Goal: Task Accomplishment & Management: Complete application form

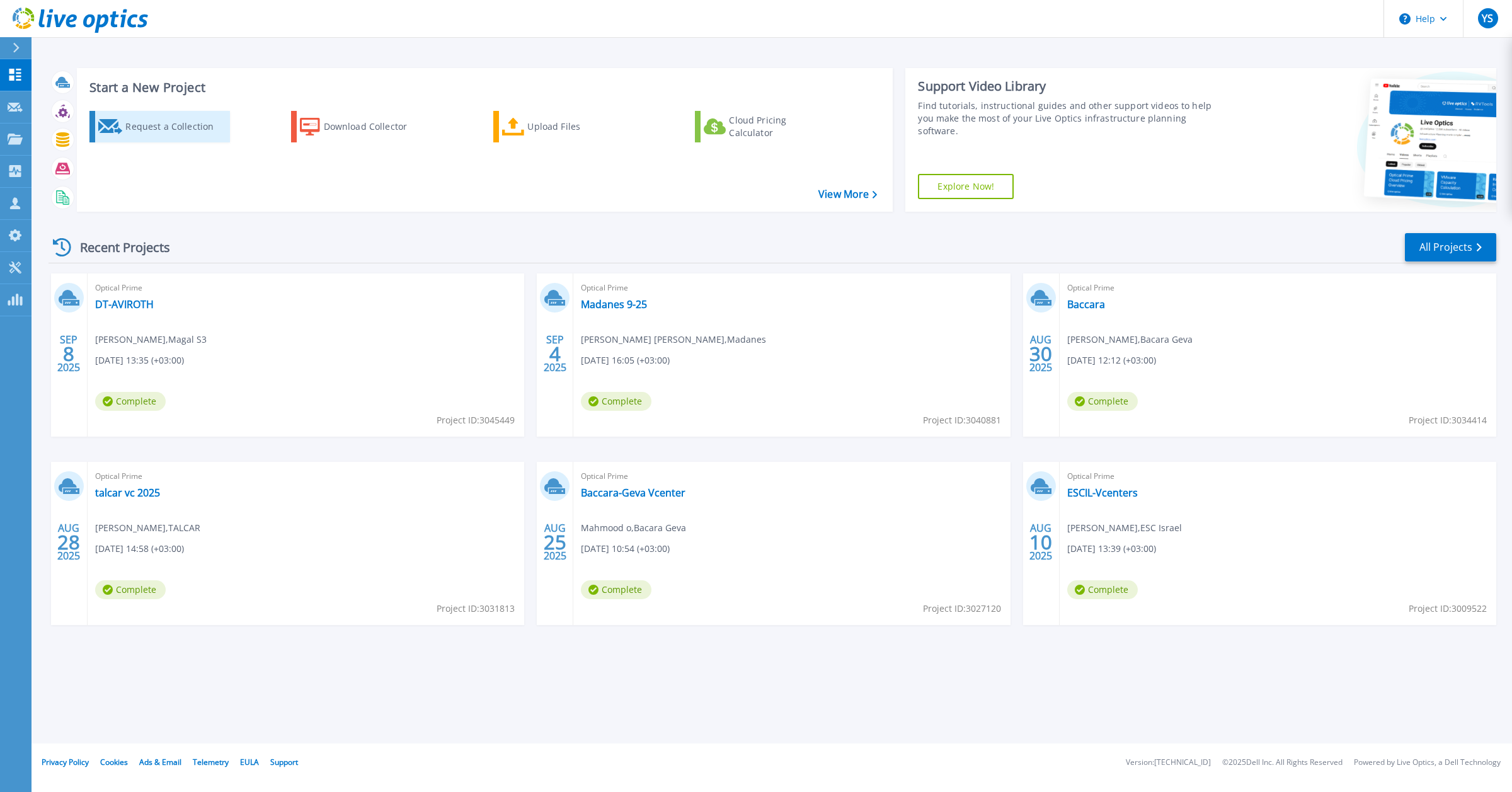
click at [146, 123] on div "Request a Collection" at bounding box center [176, 126] width 101 height 25
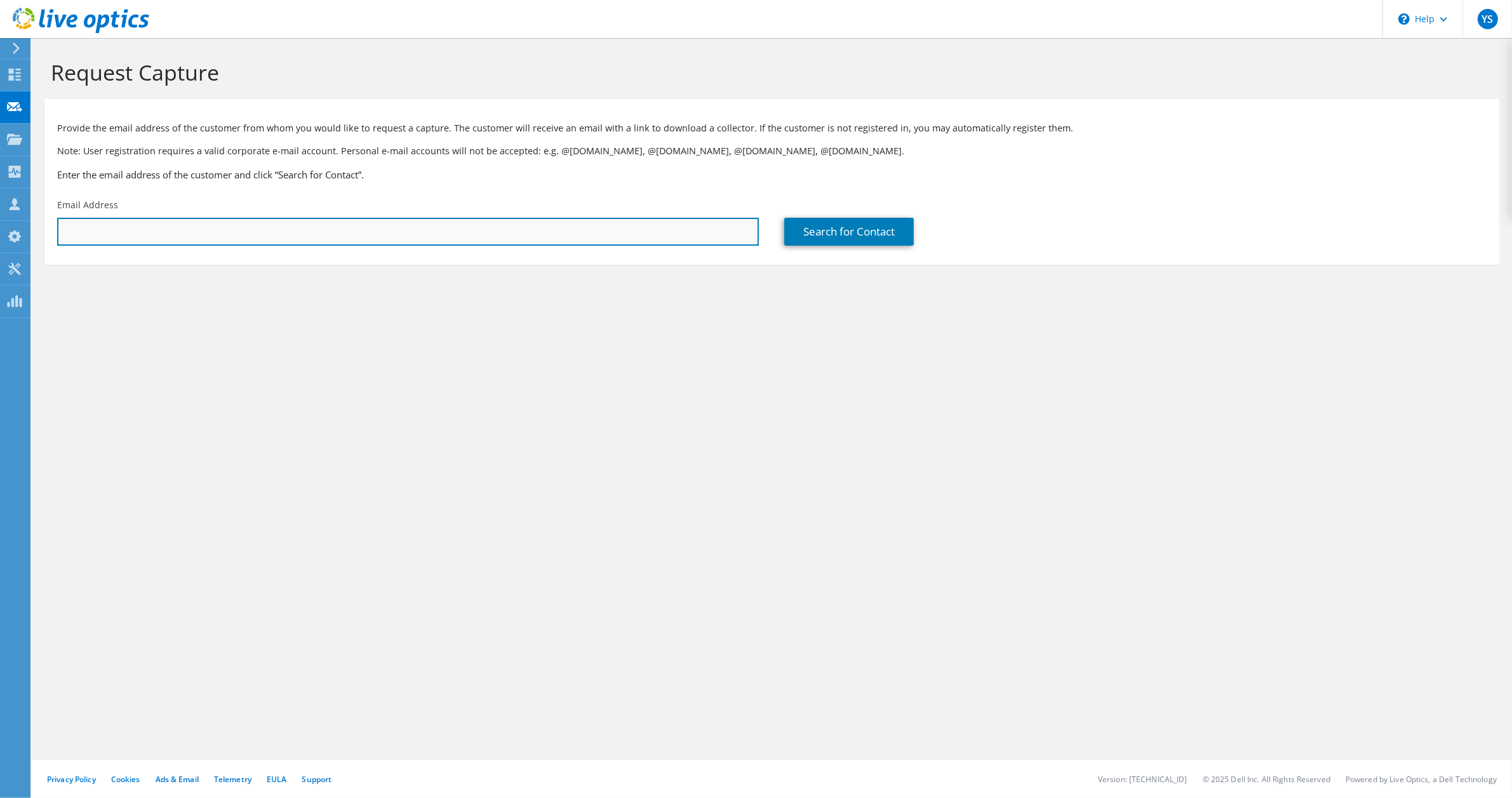
click at [226, 231] on input "text" at bounding box center [408, 231] width 701 height 28
paste input "[EMAIL_ADDRESS][PERSON_NAME][DOMAIN_NAME]"
type input "[EMAIL_ADDRESS][PERSON_NAME][DOMAIN_NAME]"
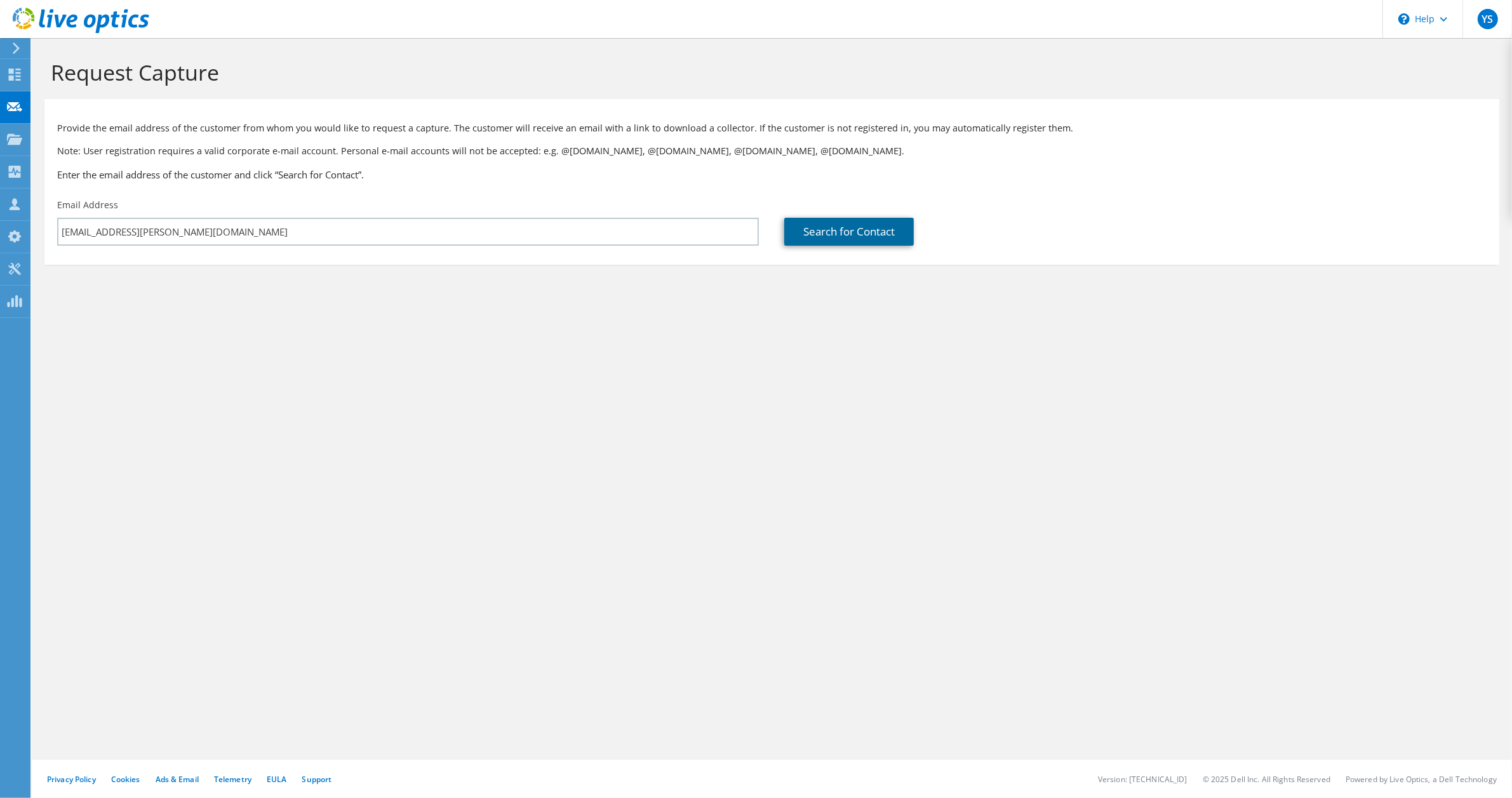
click at [824, 233] on link "Search for Contact" at bounding box center [849, 231] width 130 height 28
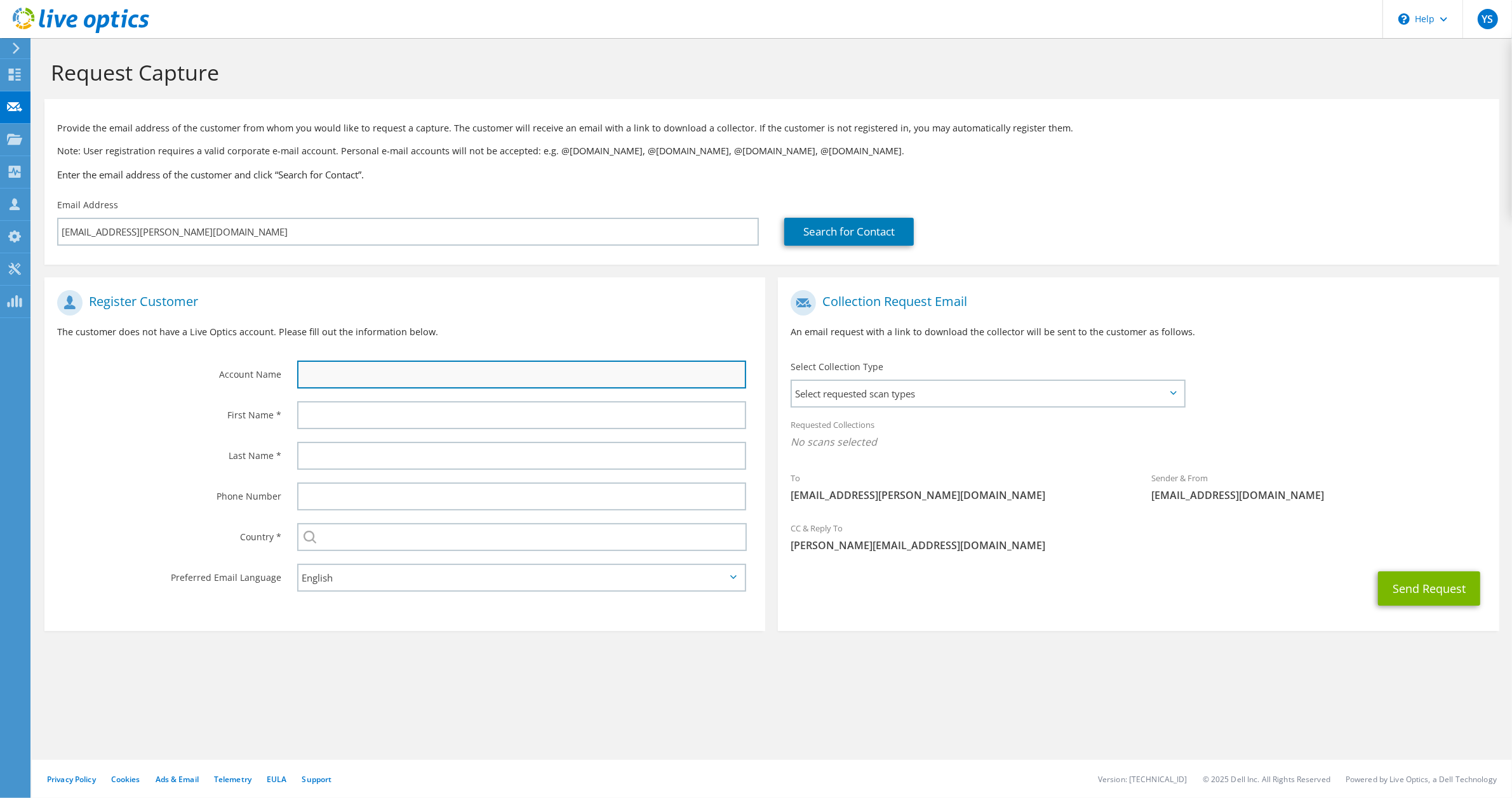
click at [475, 375] on input "text" at bounding box center [521, 374] width 449 height 28
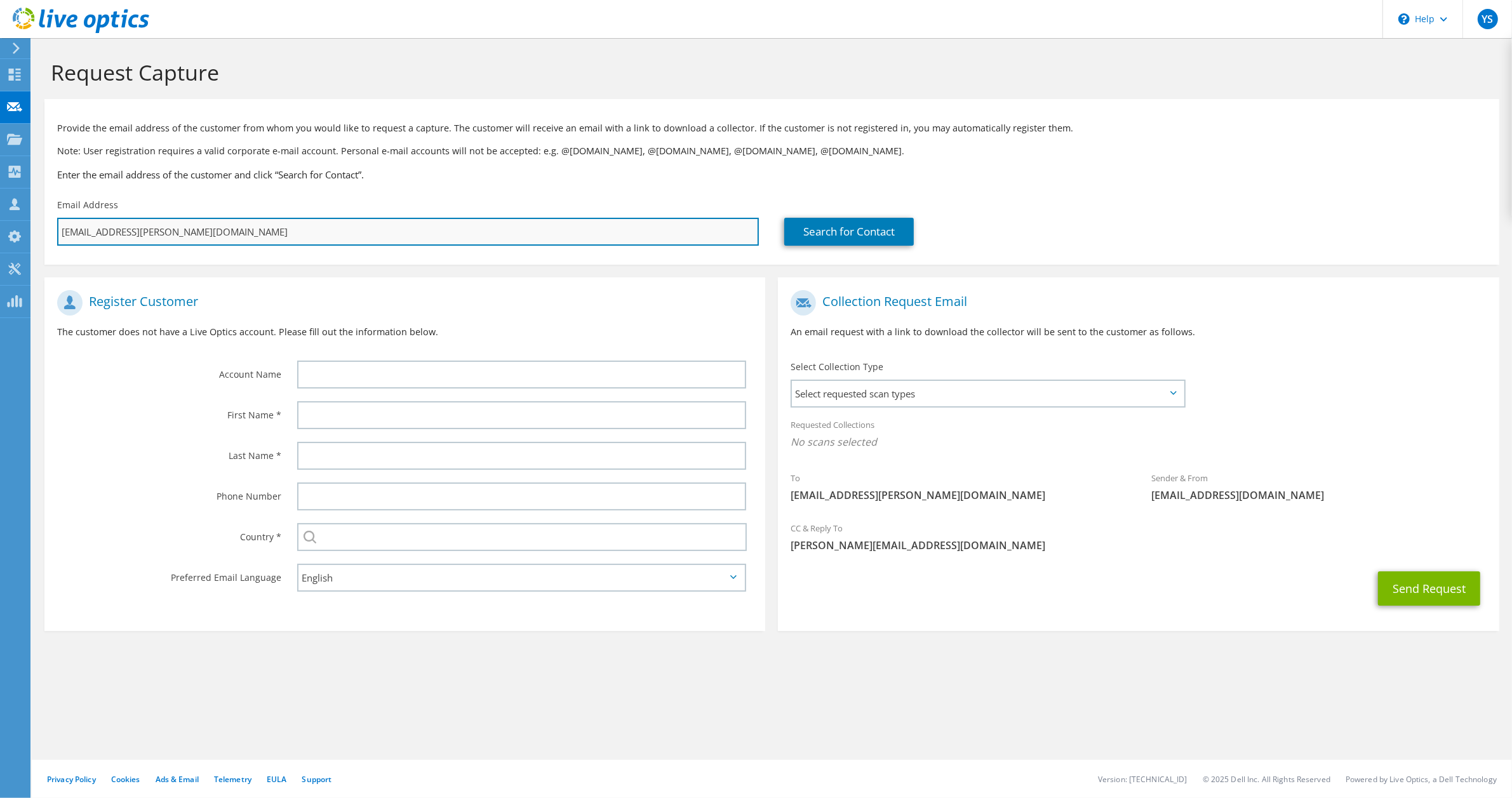
click at [159, 236] on input "vadim.nadell@sunpharma.com" at bounding box center [408, 231] width 701 height 28
click at [160, 235] on input "vadim.nadell@sunpharma.com" at bounding box center [408, 231] width 701 height 28
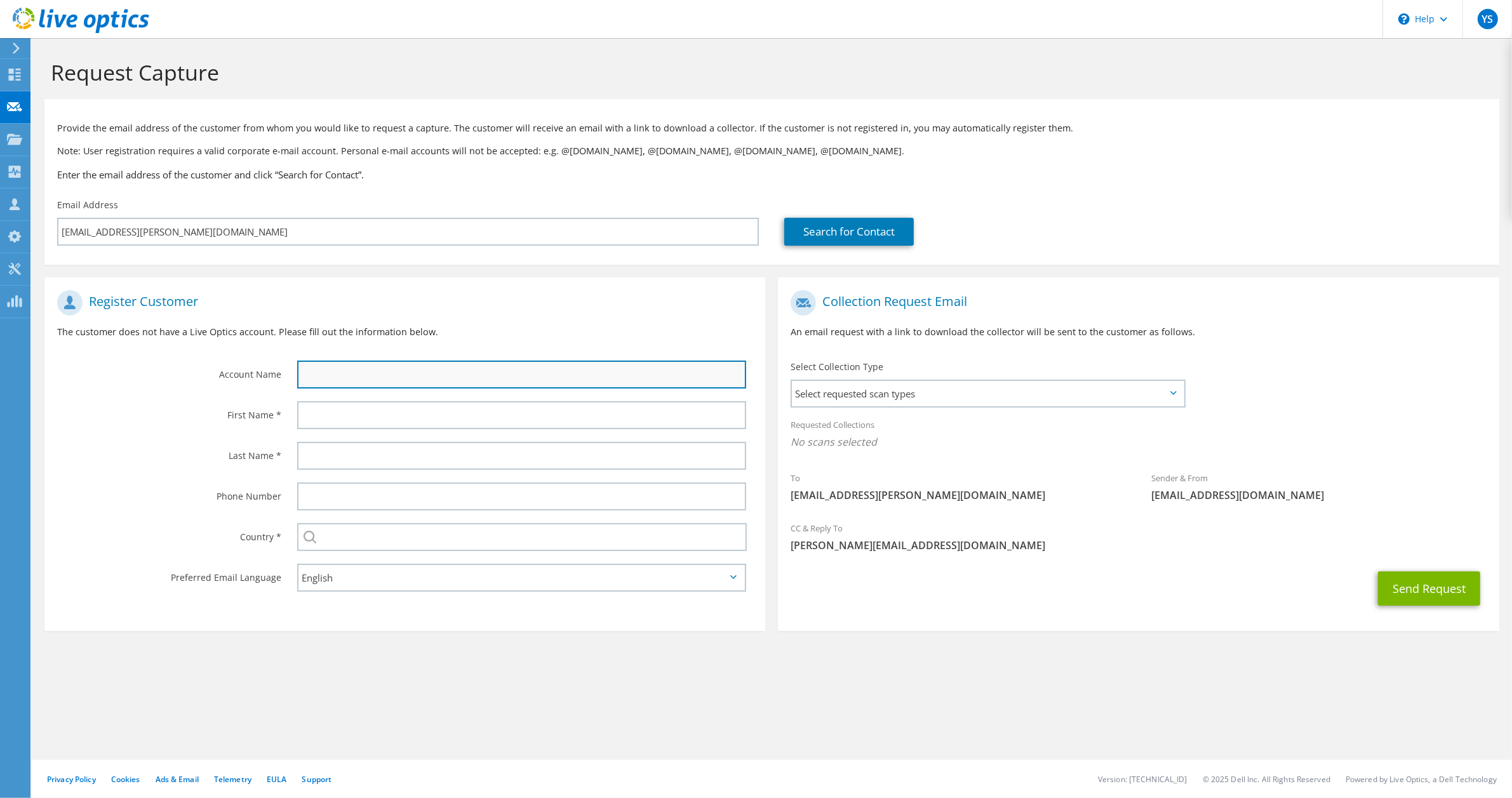
click at [329, 375] on input "text" at bounding box center [521, 374] width 449 height 28
paste input "sunpharma"
click at [302, 375] on input "sunpharma" at bounding box center [521, 374] width 449 height 28
type input "Sunpharma"
click at [836, 395] on span "Select requested scan types" at bounding box center [987, 393] width 391 height 25
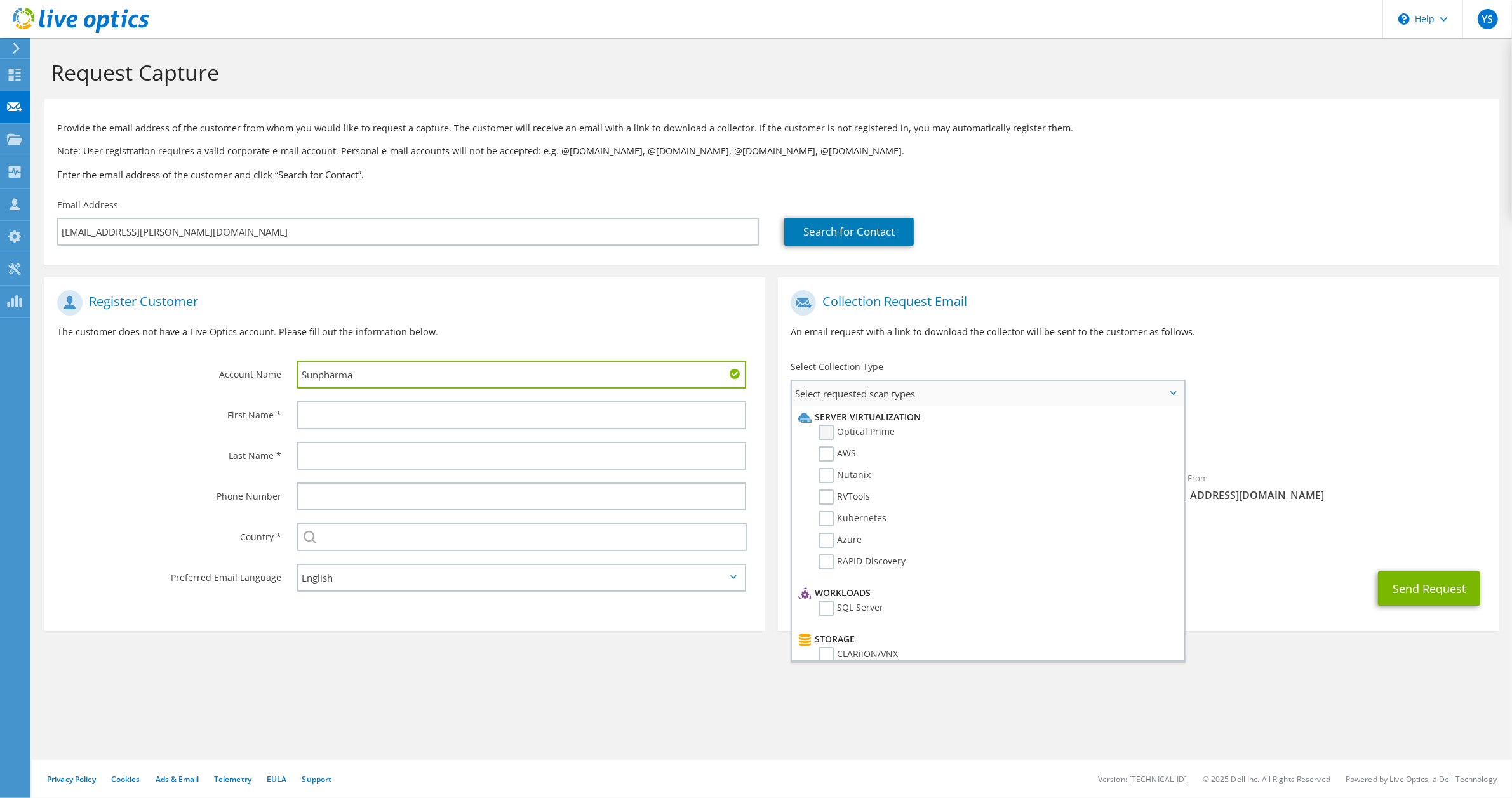
click at [834, 429] on label "Optical Prime" at bounding box center [856, 432] width 76 height 15
click at [0, 0] on input "Optical Prime" at bounding box center [0, 0] width 0 height 0
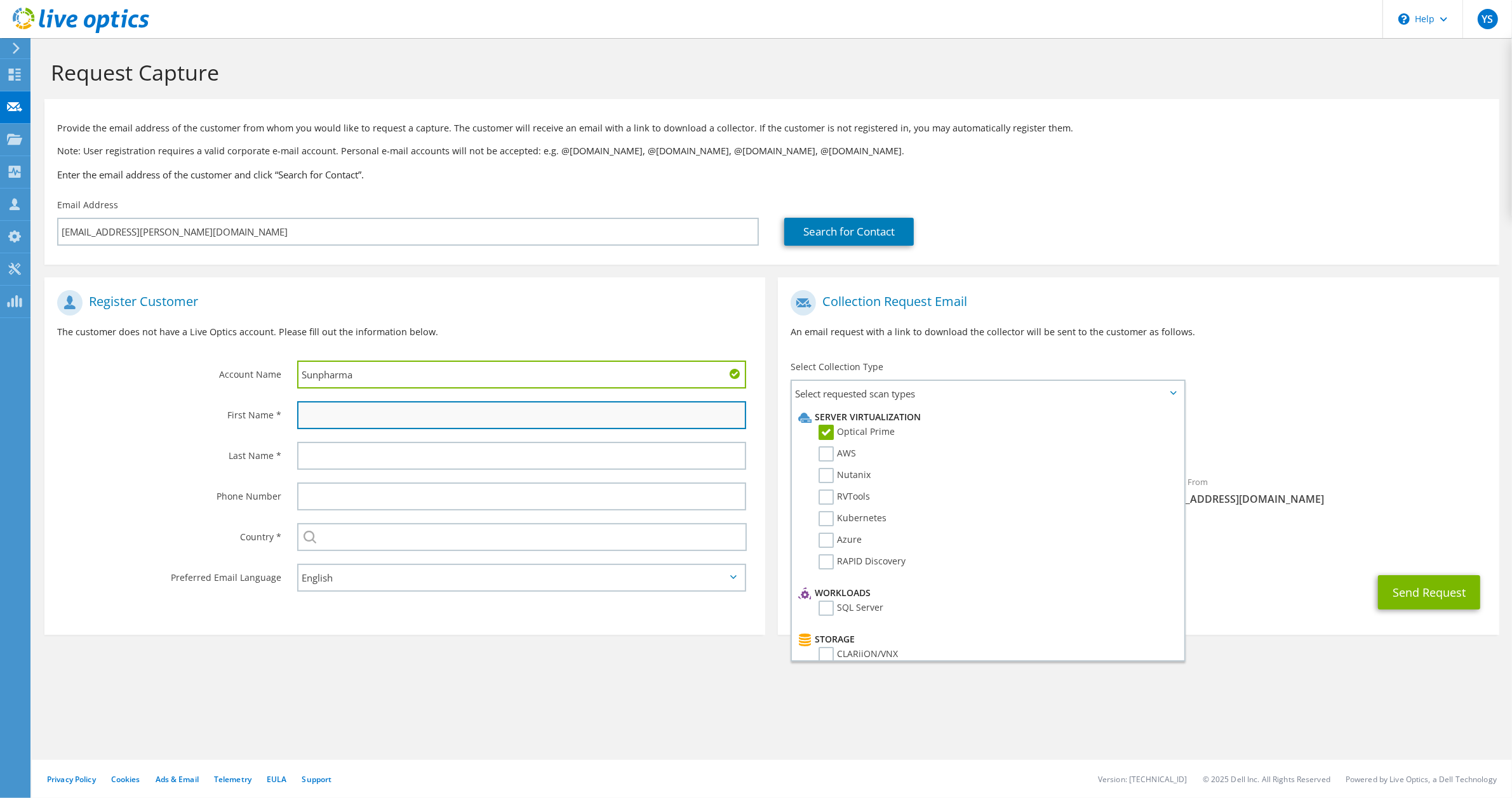
click at [507, 419] on input "text" at bounding box center [521, 415] width 449 height 28
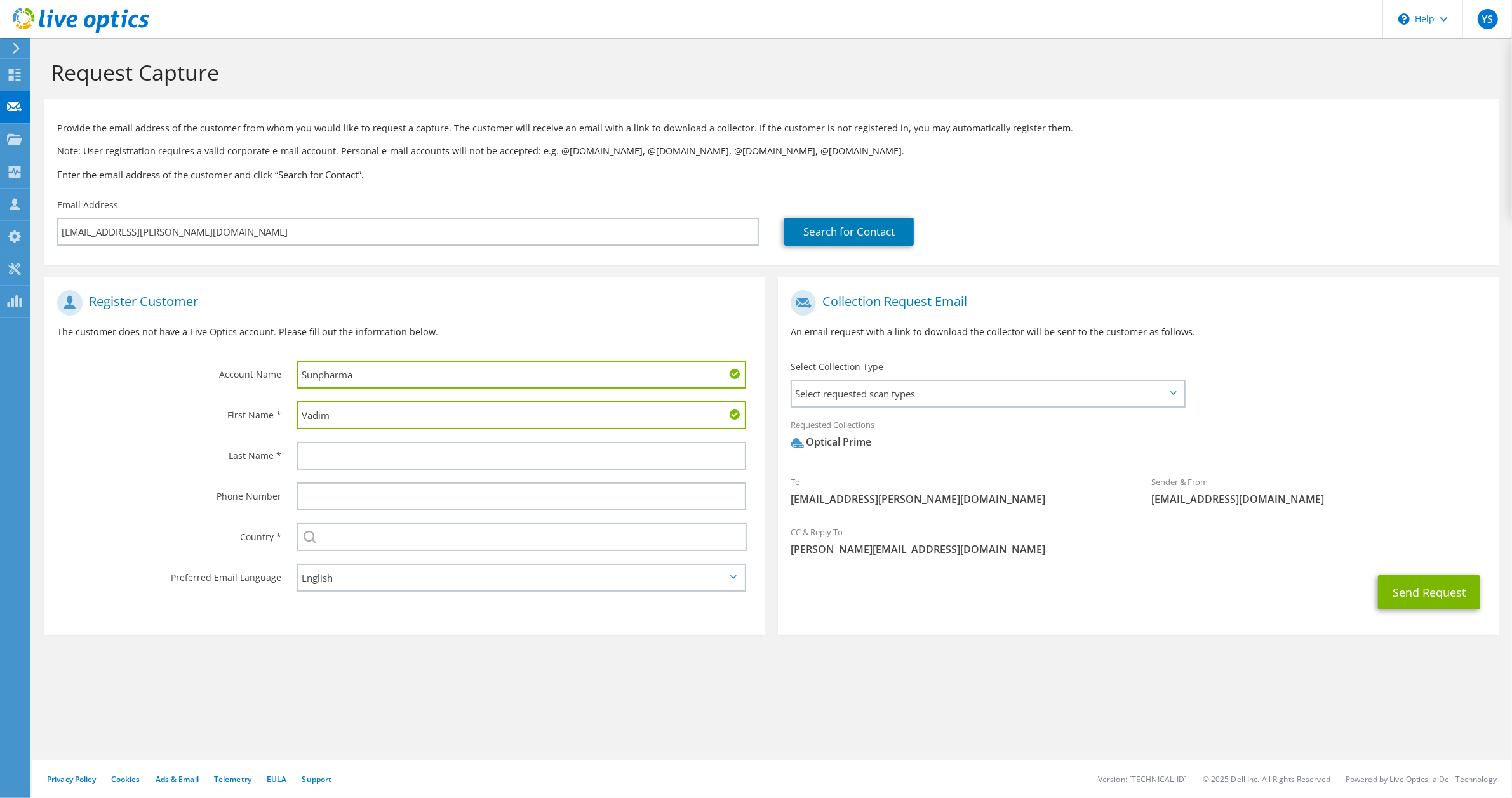
type input "Vadim"
type input "Nadell"
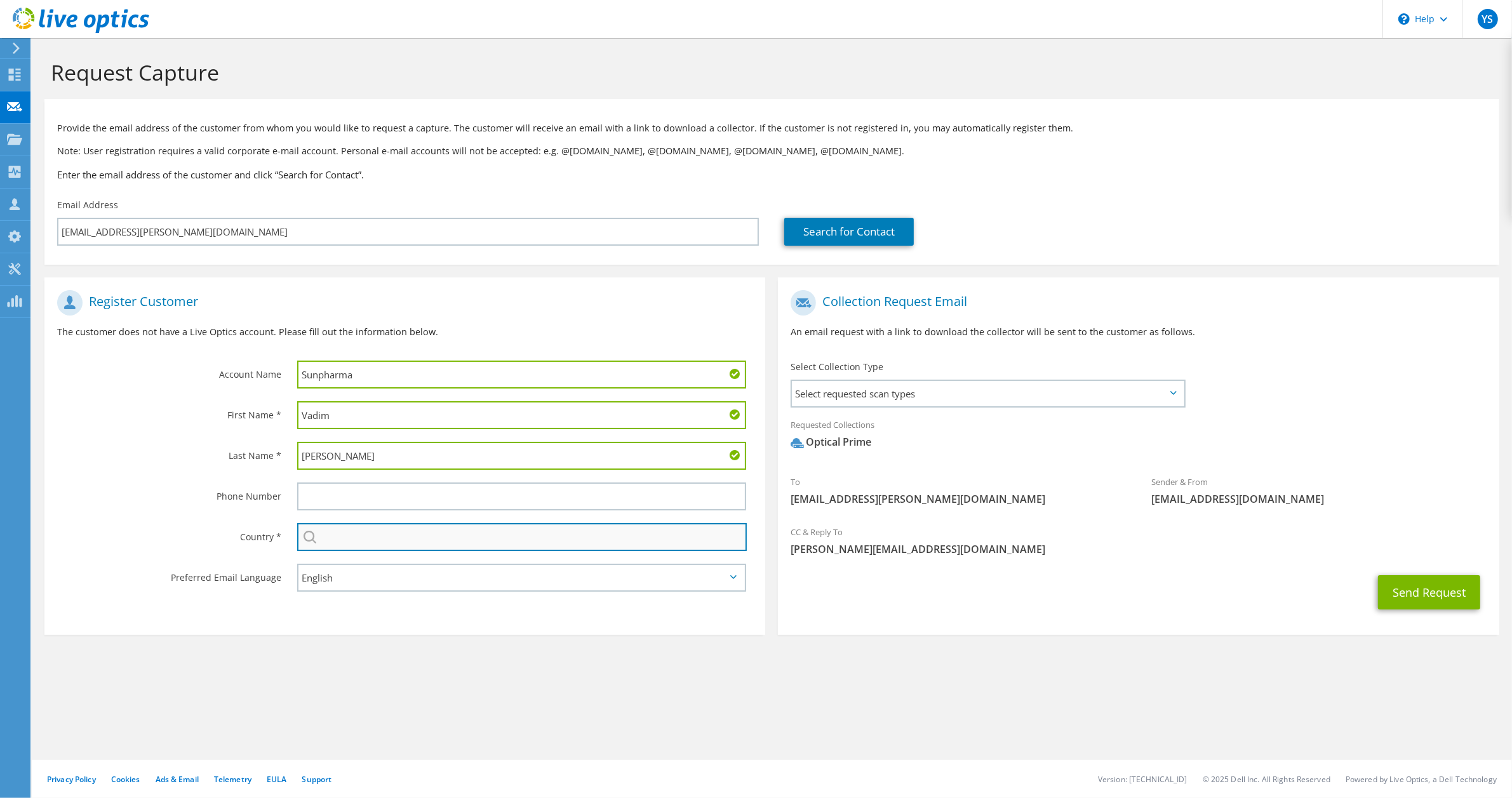
click at [410, 543] on input "text" at bounding box center [522, 537] width 449 height 28
type input "Israel"
type input "0523878491"
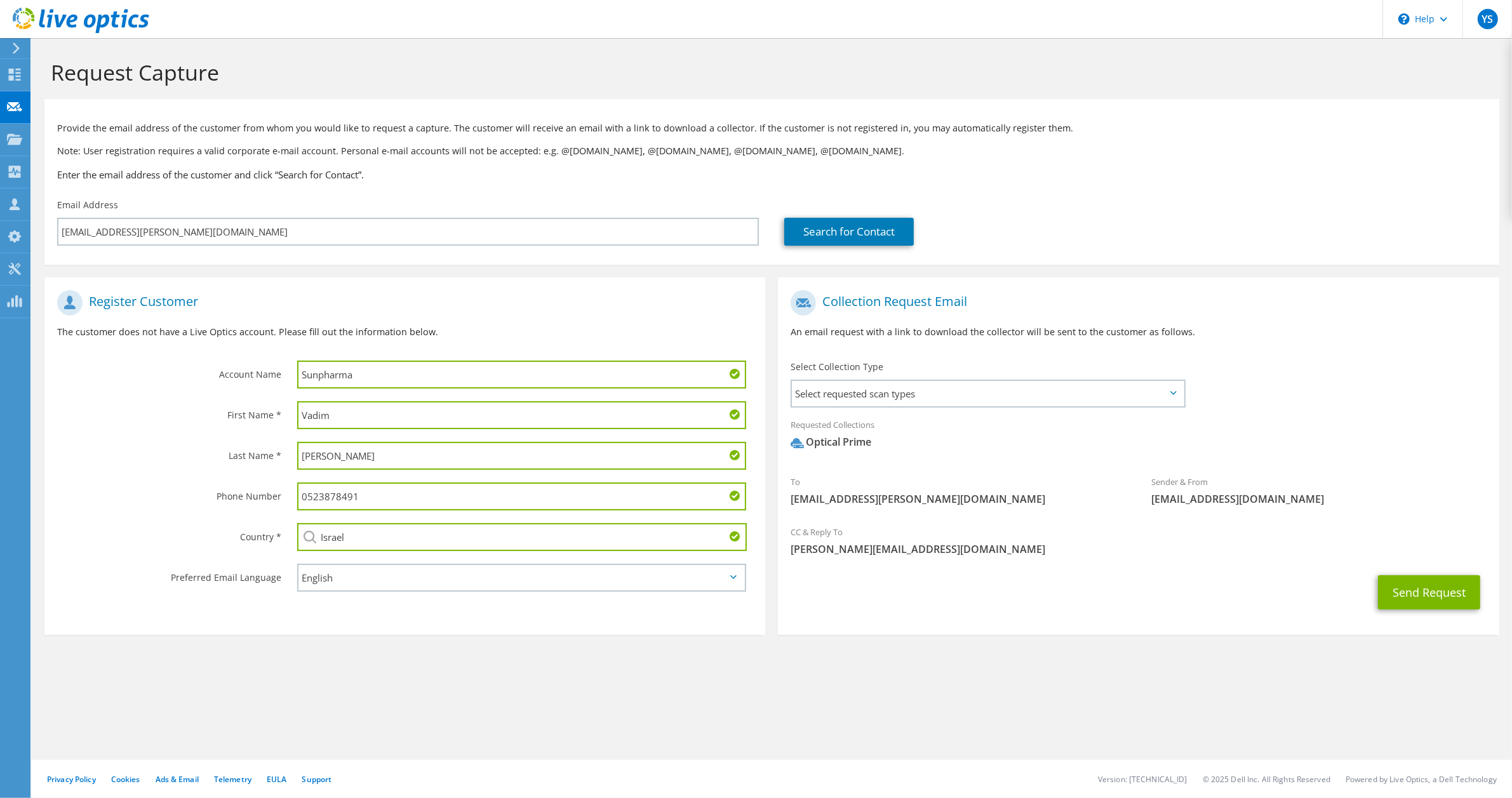
drag, startPoint x: 389, startPoint y: 493, endPoint x: 297, endPoint y: 489, distance: 92.1
click at [298, 489] on input "0523878491" at bounding box center [521, 496] width 449 height 28
click at [903, 395] on span "Select requested scan types" at bounding box center [987, 393] width 391 height 25
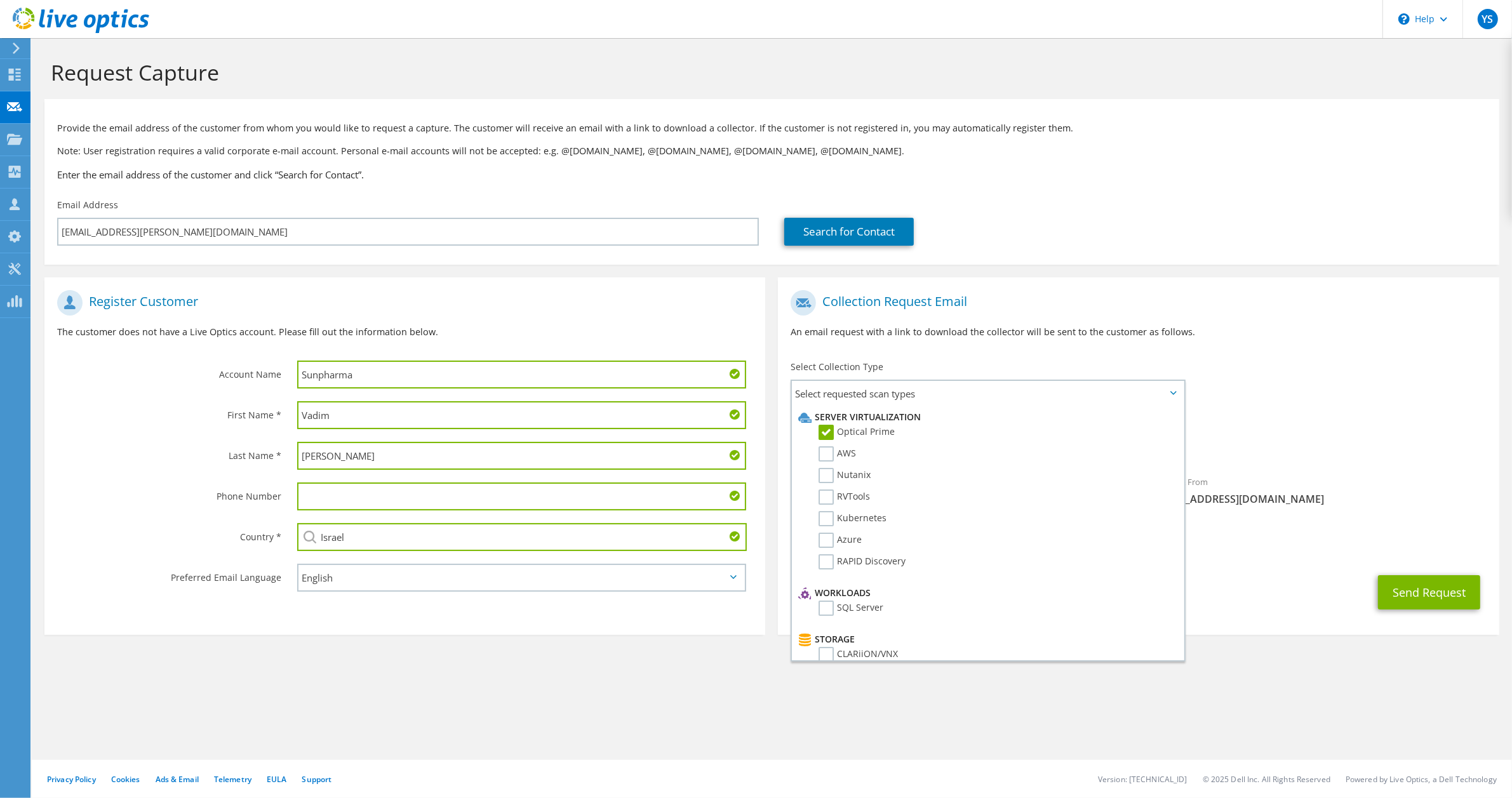
click at [1364, 417] on div "Requested Collections No scans selected Optical Prime" at bounding box center [1138, 436] width 720 height 51
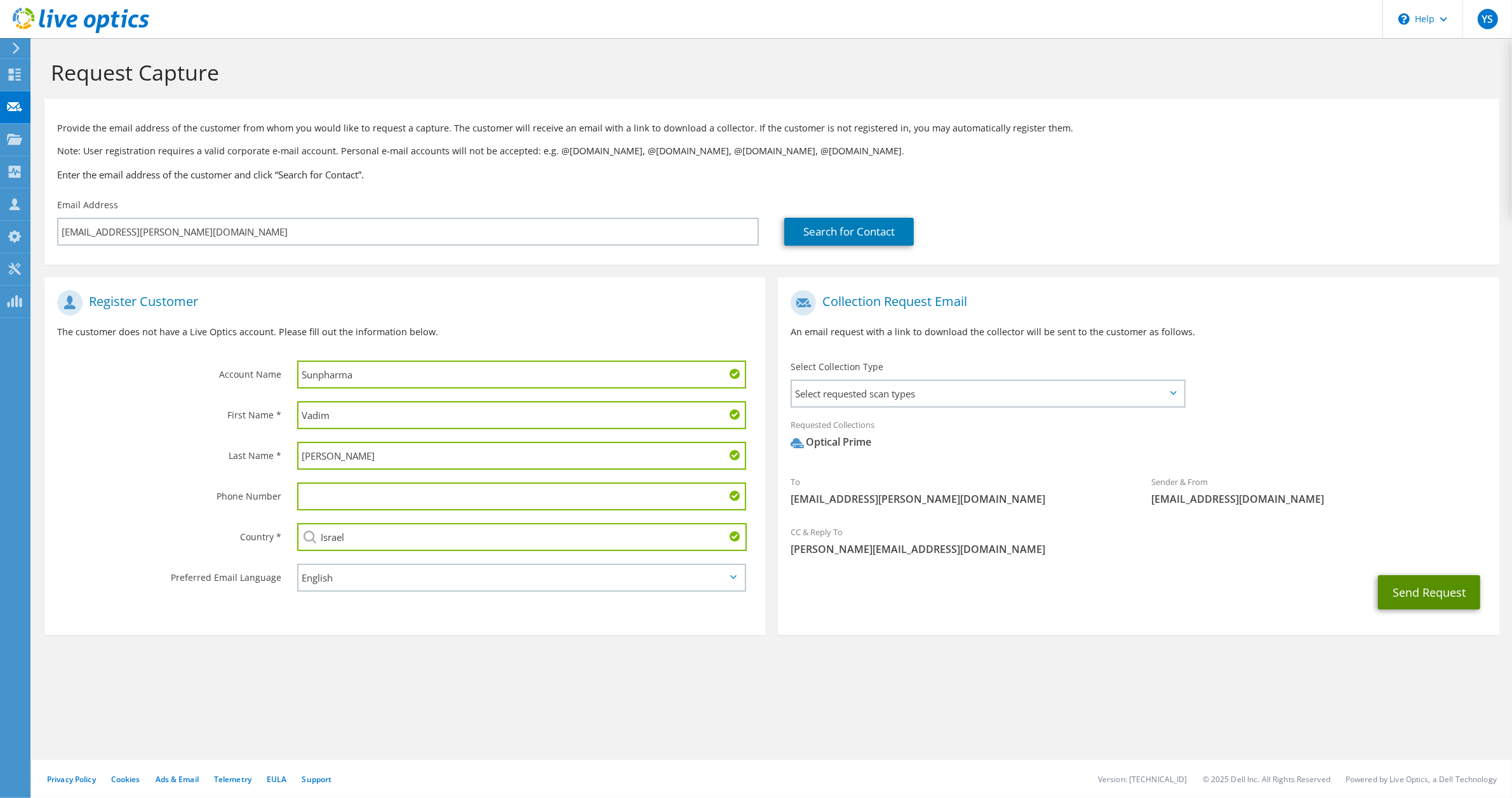
click at [1412, 592] on button "Send Request" at bounding box center [1429, 592] width 102 height 34
